Goal: Transaction & Acquisition: Purchase product/service

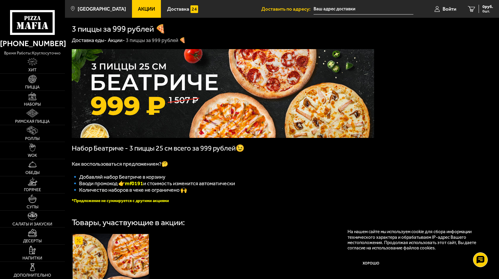
click at [140, 10] on span "Акции" at bounding box center [146, 8] width 17 height 5
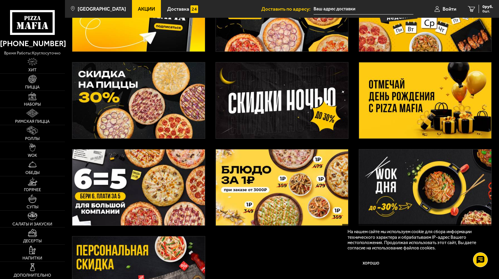
scroll to position [89, 0]
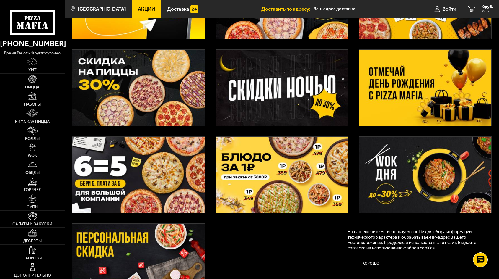
click at [441, 93] on img at bounding box center [425, 88] width 132 height 76
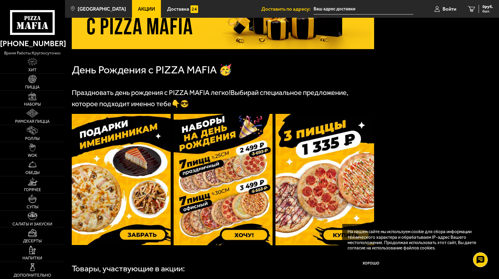
scroll to position [80, 0]
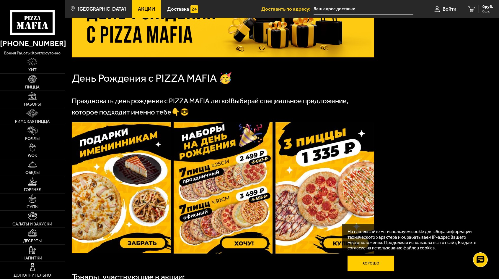
click at [367, 264] on button "Хорошо" at bounding box center [371, 263] width 47 height 16
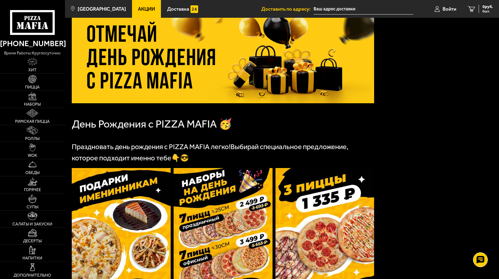
scroll to position [0, 0]
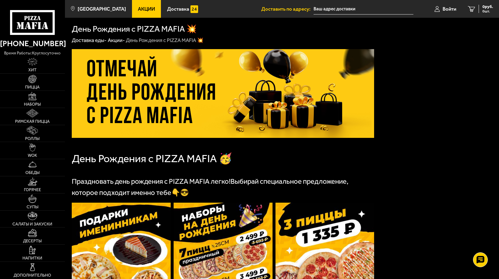
click at [336, 10] on input "text" at bounding box center [364, 9] width 100 height 11
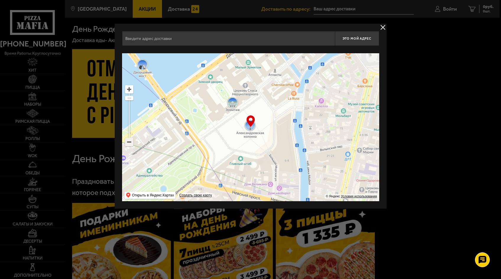
click at [131, 141] on ymaps at bounding box center [129, 142] width 8 height 8
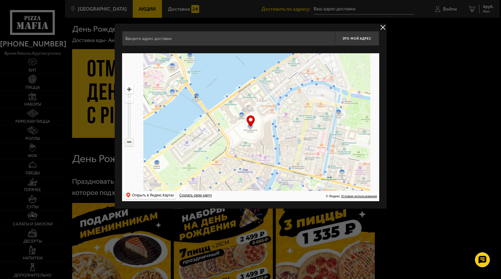
click at [131, 141] on ymaps at bounding box center [129, 142] width 8 height 8
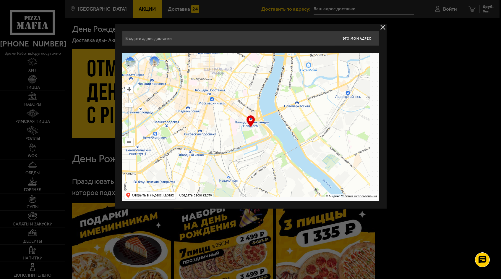
drag, startPoint x: 317, startPoint y: 146, endPoint x: 200, endPoint y: 84, distance: 131.9
click at [195, 82] on ymaps at bounding box center [250, 127] width 257 height 148
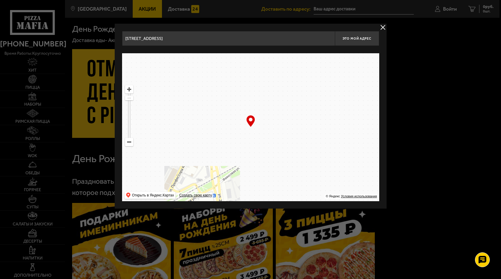
drag, startPoint x: 272, startPoint y: 142, endPoint x: 271, endPoint y: 206, distance: 64.1
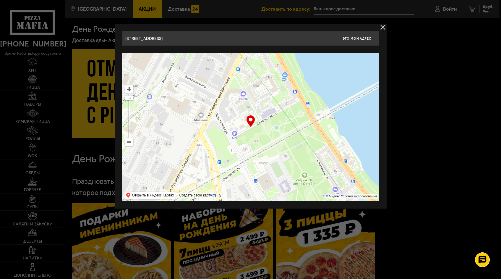
click at [271, 206] on div "[STREET_ADDRESS] Это мой адрес Найдите адрес перетащив карту … © Яндекс Условия…" at bounding box center [251, 116] width 272 height 185
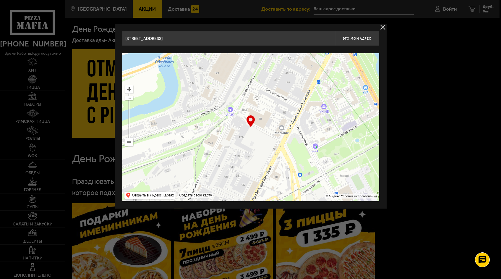
drag, startPoint x: 291, startPoint y: 96, endPoint x: 372, endPoint y: 109, distance: 81.6
click at [372, 109] on ymaps at bounding box center [250, 127] width 257 height 148
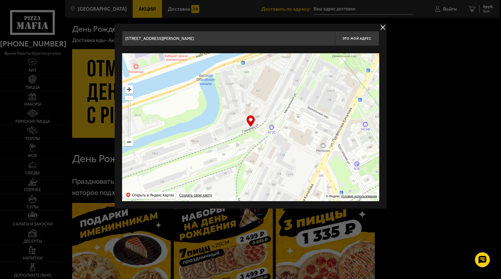
drag, startPoint x: 286, startPoint y: 104, endPoint x: 328, endPoint y: 122, distance: 45.0
click at [328, 122] on ymaps at bounding box center [250, 127] width 257 height 148
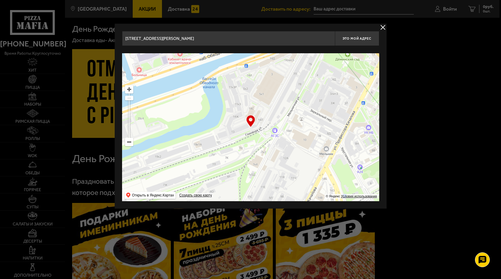
drag, startPoint x: 271, startPoint y: 115, endPoint x: 275, endPoint y: 118, distance: 4.6
click at [275, 118] on ymaps at bounding box center [250, 127] width 257 height 148
type input "[STREET_ADDRESS]"
click at [352, 38] on span "Это мой адрес" at bounding box center [356, 39] width 28 height 4
type input "[STREET_ADDRESS]"
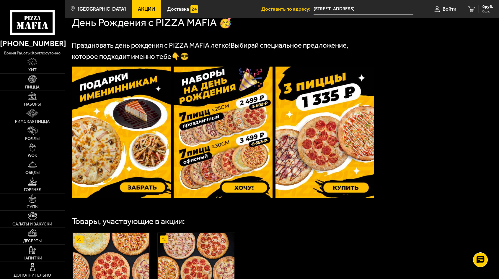
scroll to position [118, 0]
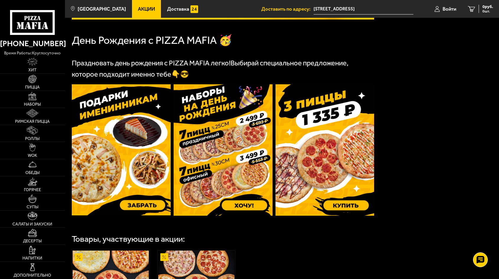
click at [147, 209] on img at bounding box center [121, 149] width 99 height 131
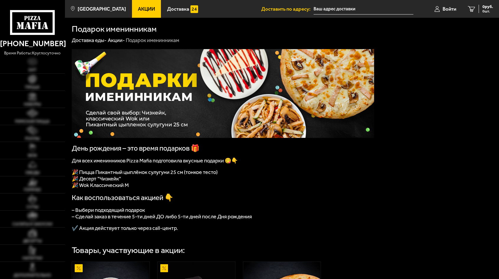
type input "[STREET_ADDRESS]"
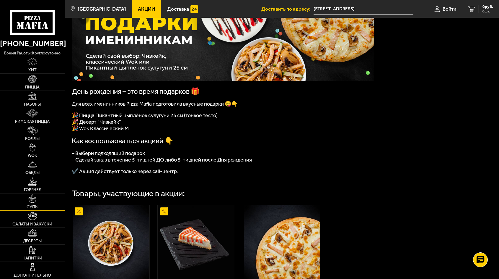
scroll to position [59, 0]
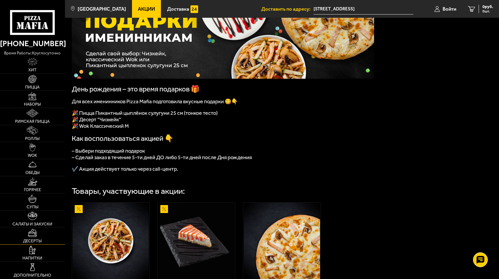
click at [39, 232] on link "Десерты" at bounding box center [32, 235] width 65 height 17
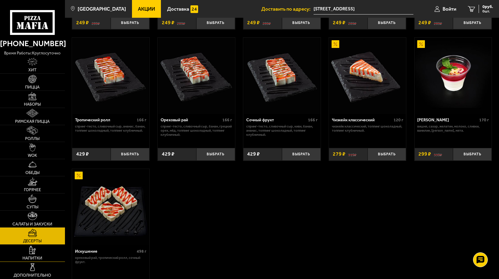
scroll to position [148, 0]
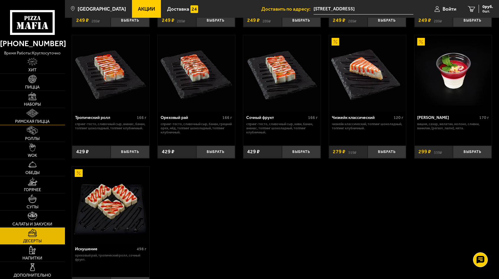
click at [35, 113] on img at bounding box center [32, 113] width 12 height 8
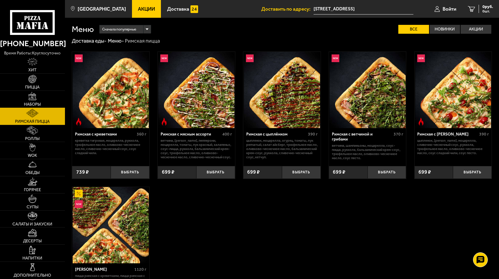
click at [35, 100] on img at bounding box center [32, 96] width 8 height 8
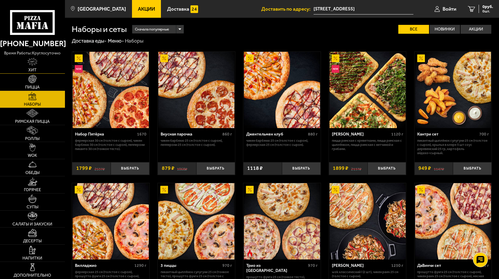
click at [36, 63] on img at bounding box center [32, 62] width 10 height 8
